Goal: Ask a question

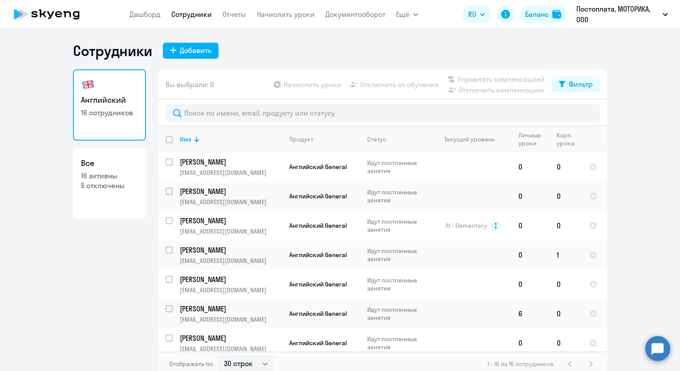
select select "30"
click at [289, 51] on div "Сотрудники Добавить" at bounding box center [340, 51] width 534 height 18
click at [330, 52] on div "Сотрудники Добавить" at bounding box center [340, 51] width 534 height 18
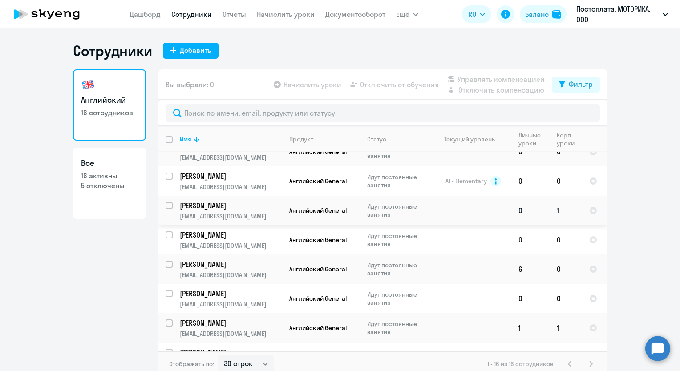
scroll to position [89, 0]
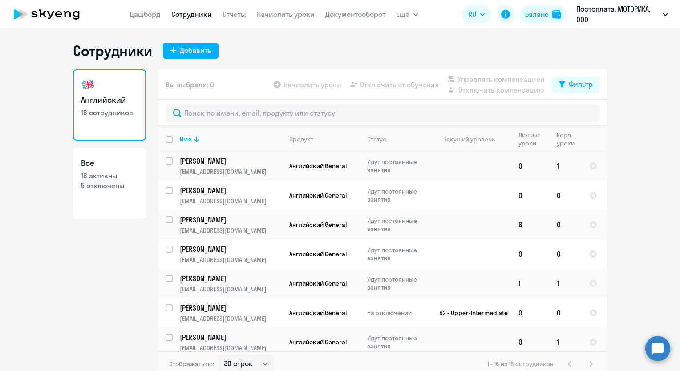
click at [660, 349] on circle at bounding box center [657, 348] width 25 height 25
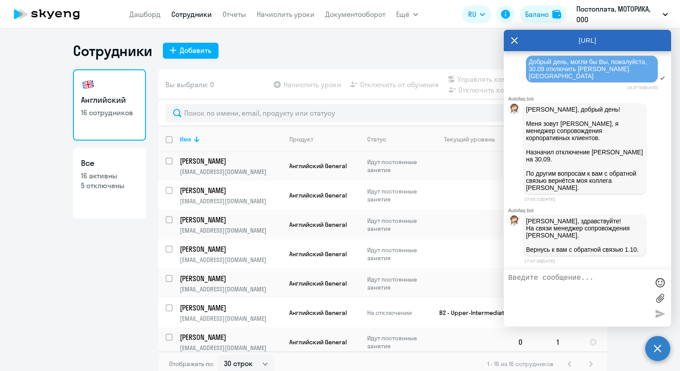
scroll to position [22300, 0]
click at [410, 61] on div "Сотрудники Добавить Английский 16 сотрудников Все 16 активны 5 отключены Вы выб…" at bounding box center [340, 209] width 534 height 335
drag, startPoint x: 514, startPoint y: 41, endPoint x: 515, endPoint y: 45, distance: 4.5
click at [514, 41] on icon at bounding box center [514, 40] width 7 height 21
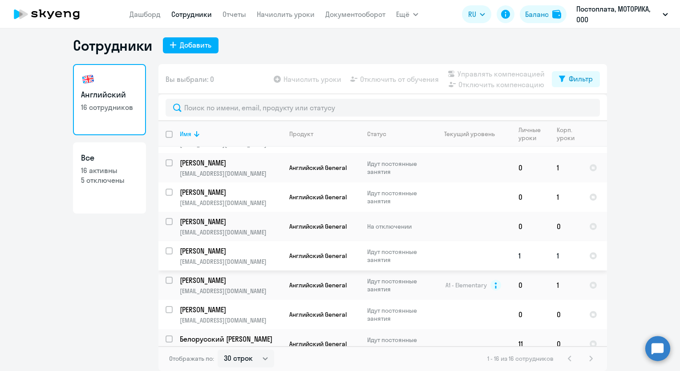
scroll to position [273, 0]
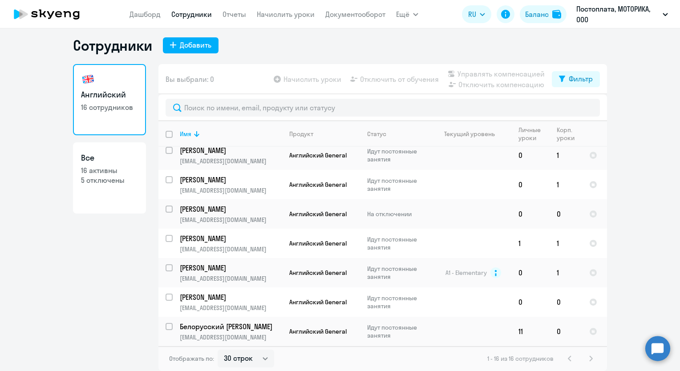
click at [613, 189] on ng-component "Сотрудники Добавить Английский 16 сотрудников Все 16 активны 5 отключены Вы выб…" at bounding box center [340, 203] width 680 height 335
click at [653, 350] on circle at bounding box center [657, 348] width 25 height 25
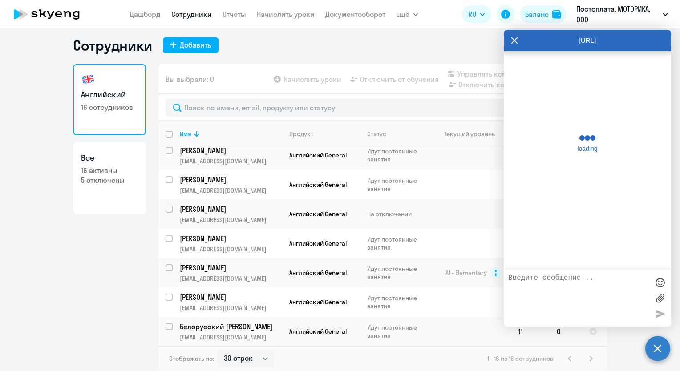
scroll to position [22389, 0]
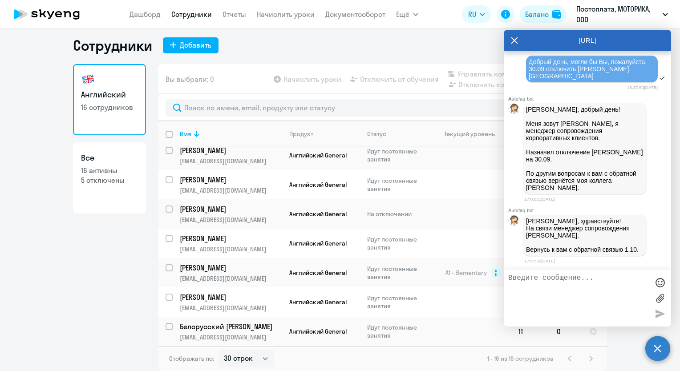
click at [602, 286] on textarea at bounding box center [578, 298] width 141 height 48
type textarea "Добрый день, могли бы Вы, пожалуйста, отключить от обучения [PERSON_NAME] 30.09"
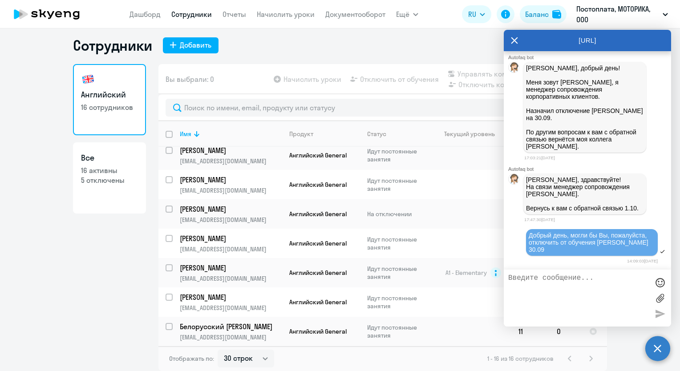
click at [512, 40] on icon at bounding box center [514, 40] width 7 height 21
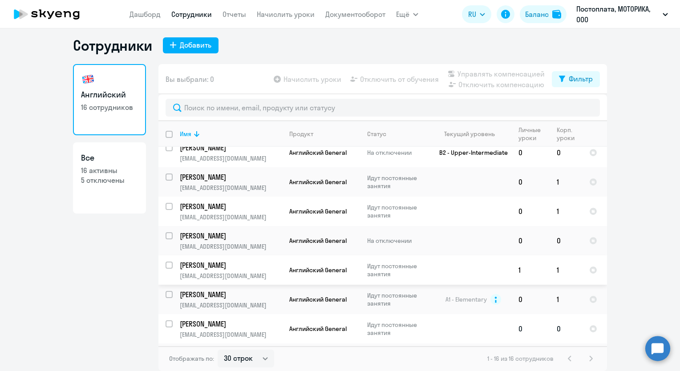
scroll to position [229, 0]
